Goal: Book appointment/travel/reservation

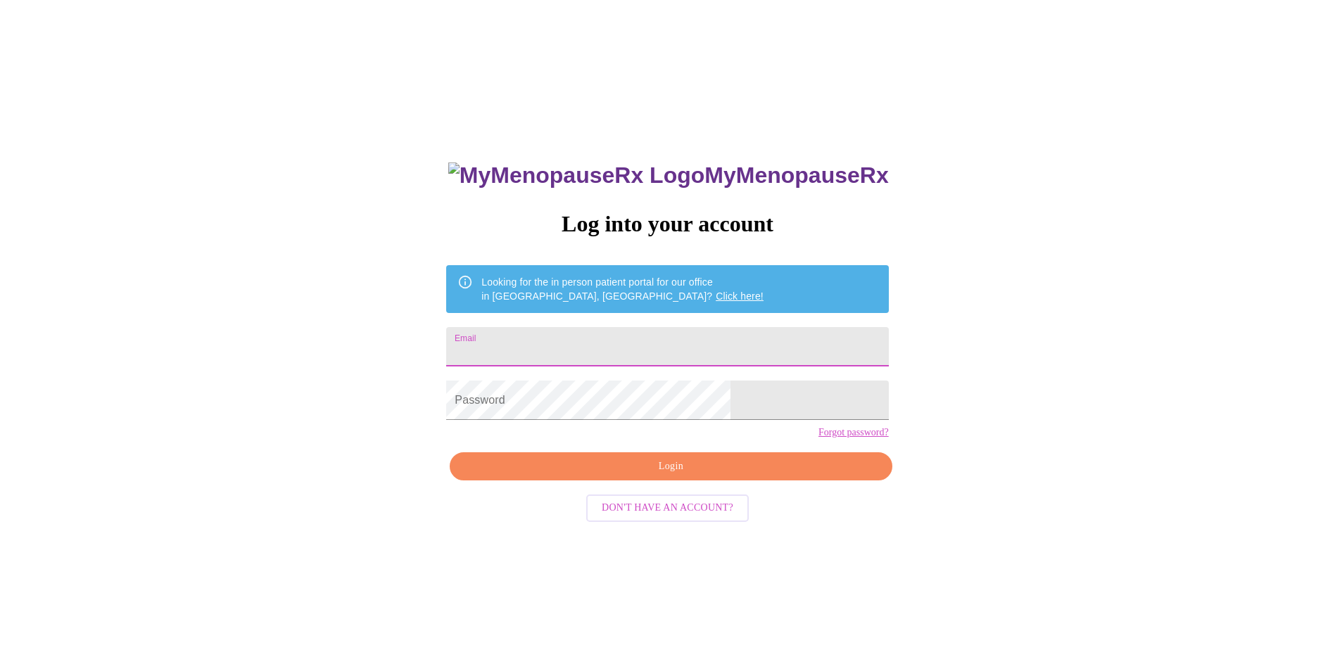
click at [633, 339] on input "Email" at bounding box center [667, 346] width 442 height 39
type input "[EMAIL_ADDRESS][DOMAIN_NAME]"
click at [681, 476] on span "Login" at bounding box center [670, 467] width 409 height 18
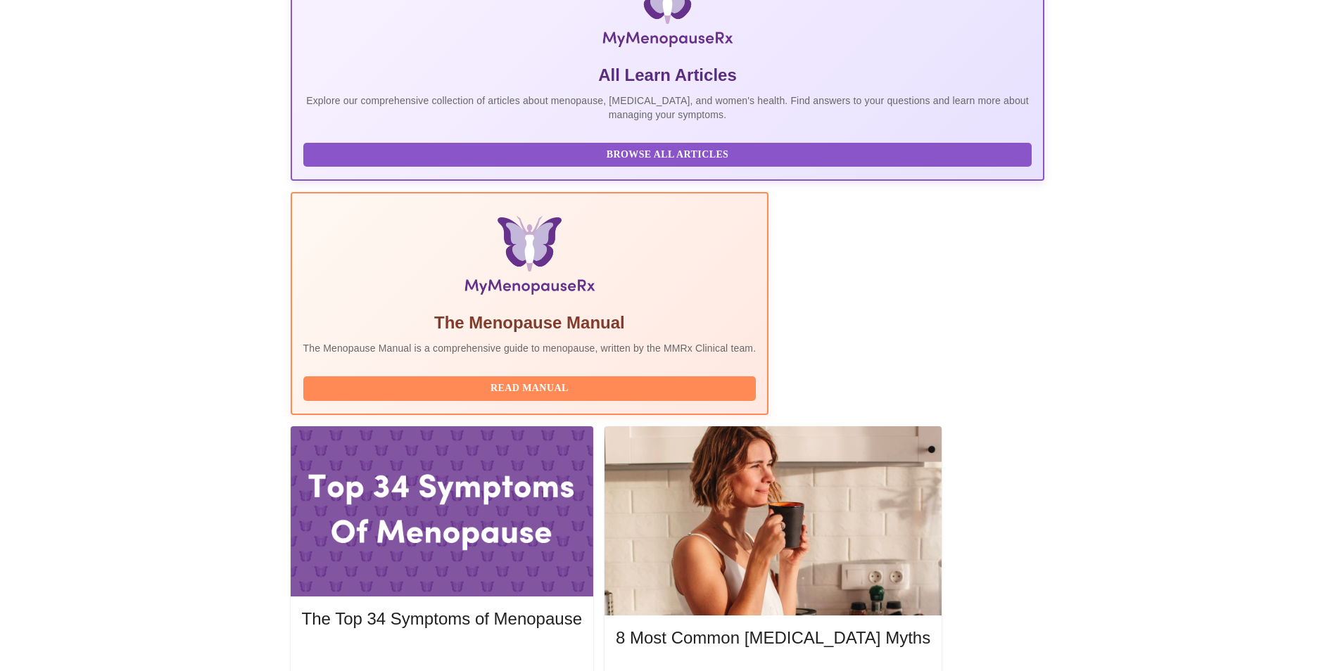
scroll to position [281, 0]
